Goal: Information Seeking & Learning: Learn about a topic

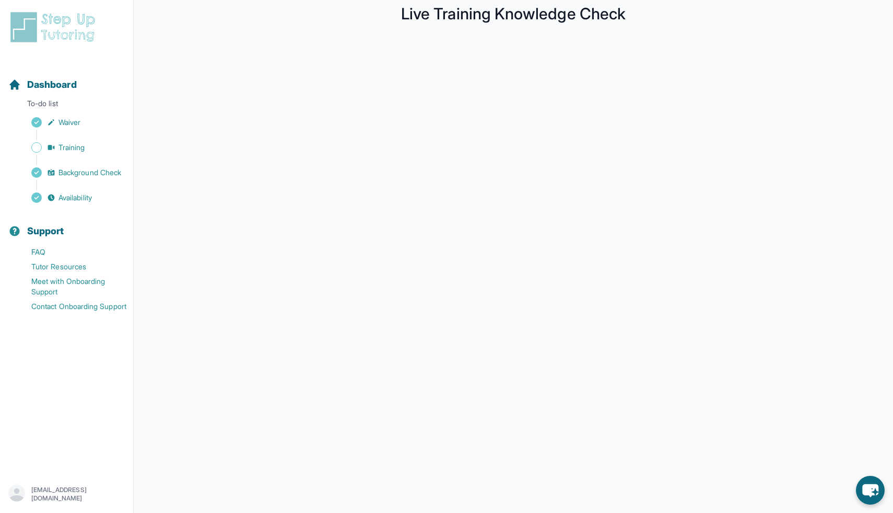
scroll to position [43, 0]
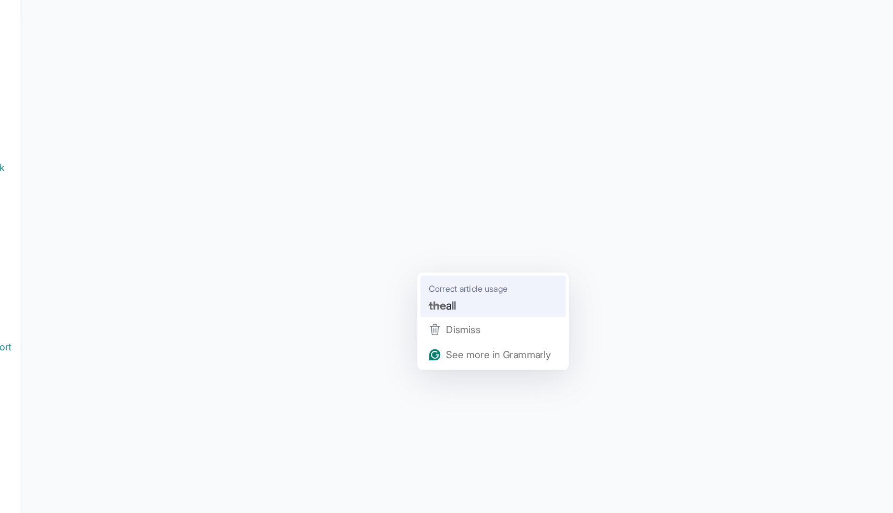
click at [460, 265] on span "Correct article usage" at bounding box center [466, 263] width 59 height 10
click at [458, 272] on span "all" at bounding box center [453, 275] width 7 height 13
click at [484, 274] on div "the all" at bounding box center [485, 275] width 100 height 17
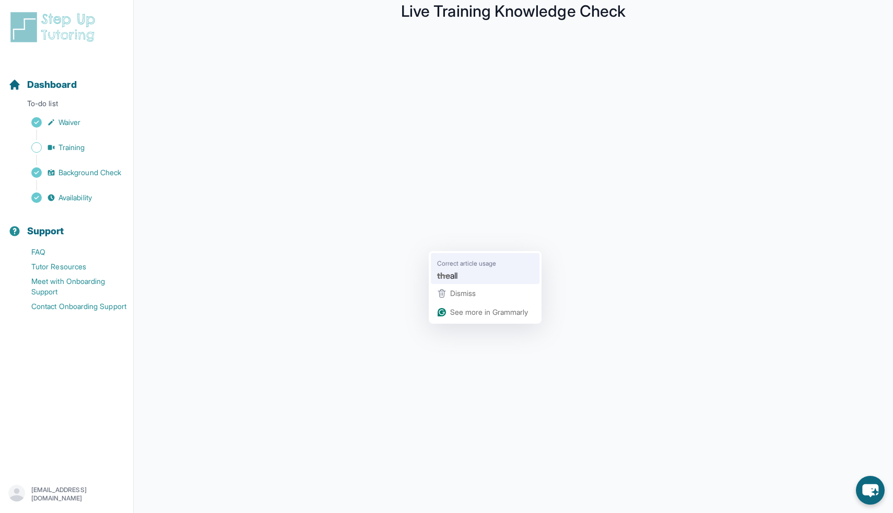
click at [456, 265] on span "Correct article usage" at bounding box center [466, 263] width 59 height 10
click at [462, 268] on div "the all" at bounding box center [485, 275] width 100 height 17
click at [497, 263] on span "Correct your spelling" at bounding box center [509, 263] width 60 height 10
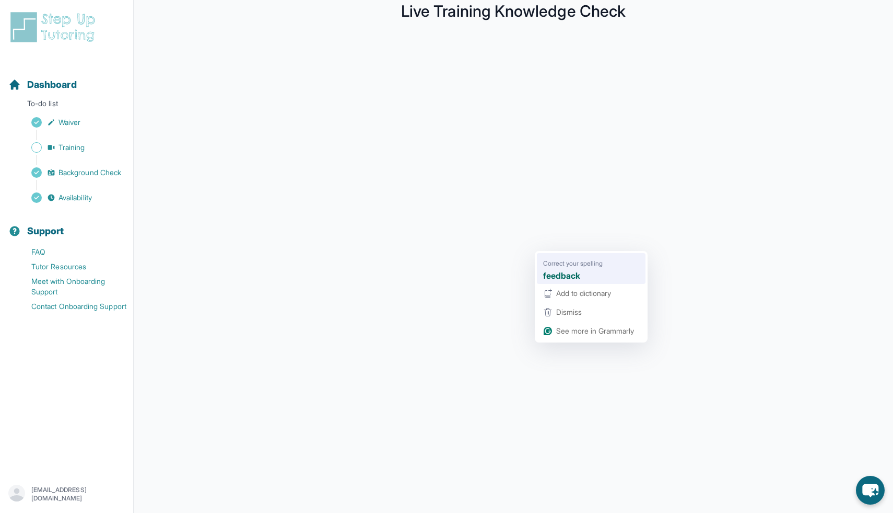
click at [560, 266] on span "Correct your spelling" at bounding box center [573, 263] width 60 height 10
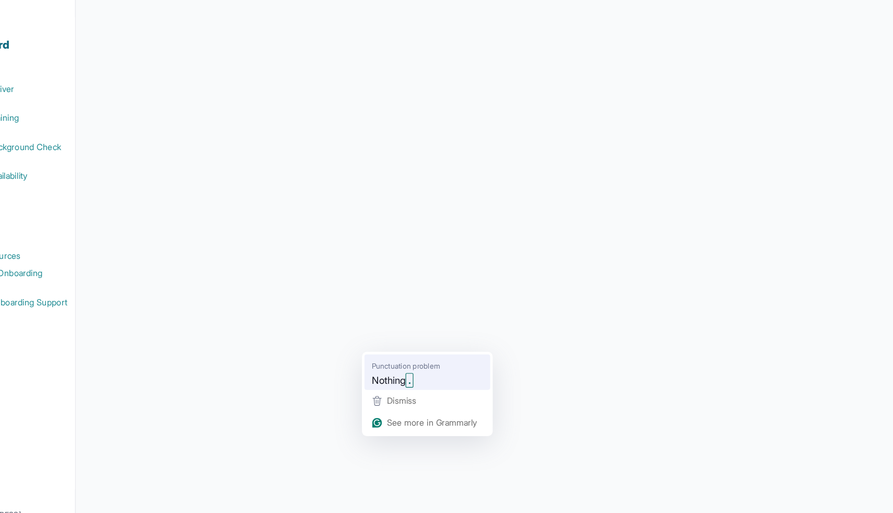
click at [418, 362] on span "Punctuation problem" at bounding box center [418, 361] width 59 height 10
click at [418, 368] on span "Nothing" at bounding box center [403, 373] width 29 height 13
click at [431, 368] on div "Nothing ." at bounding box center [437, 373] width 100 height 17
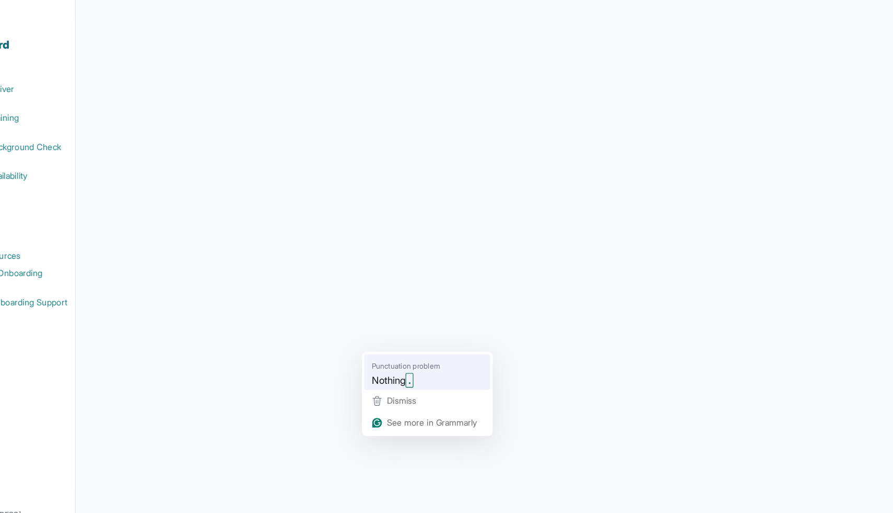
click at [431, 368] on div "Nothing ." at bounding box center [437, 373] width 100 height 17
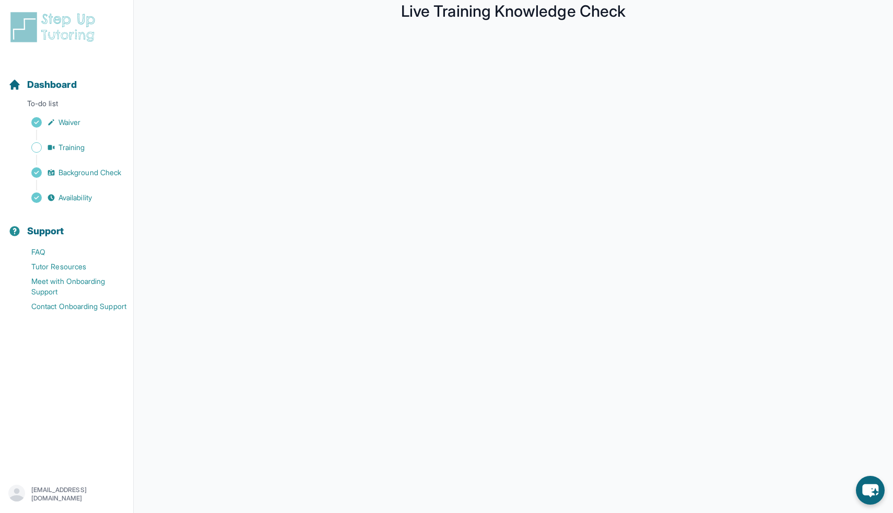
scroll to position [0, 0]
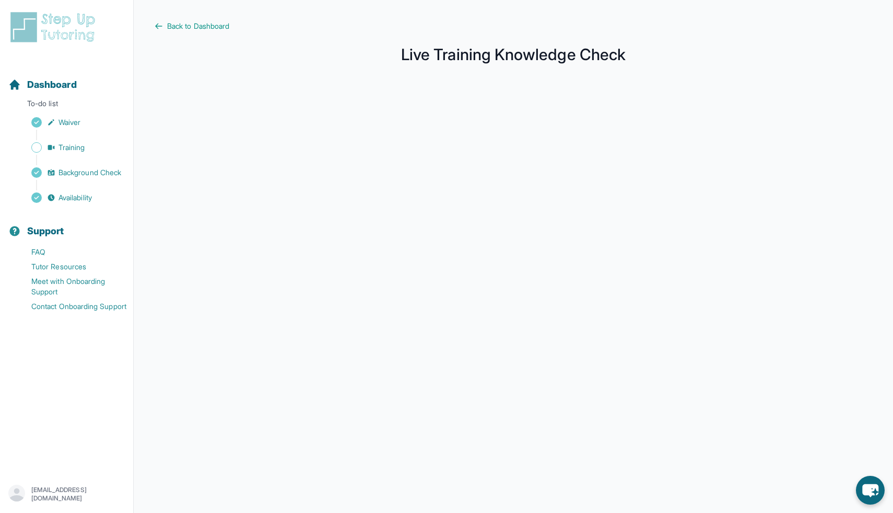
click at [75, 10] on img at bounding box center [54, 26] width 93 height 33
